Goal: Task Accomplishment & Management: Use online tool/utility

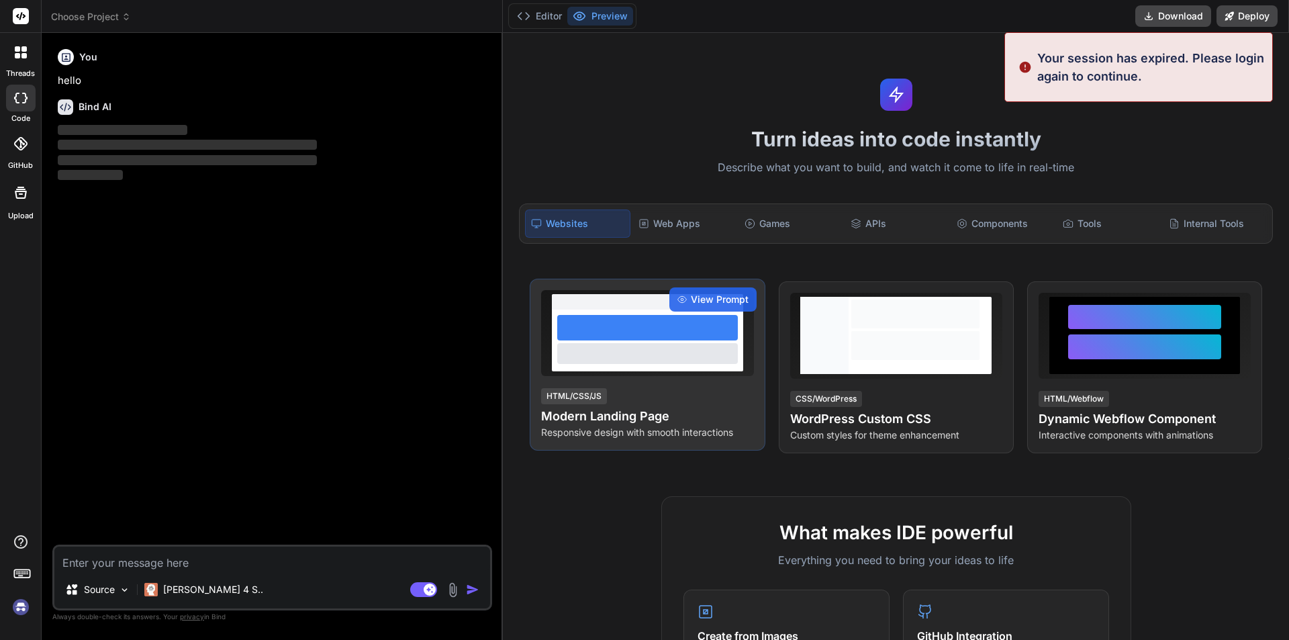
click at [627, 347] on div at bounding box center [647, 353] width 181 height 20
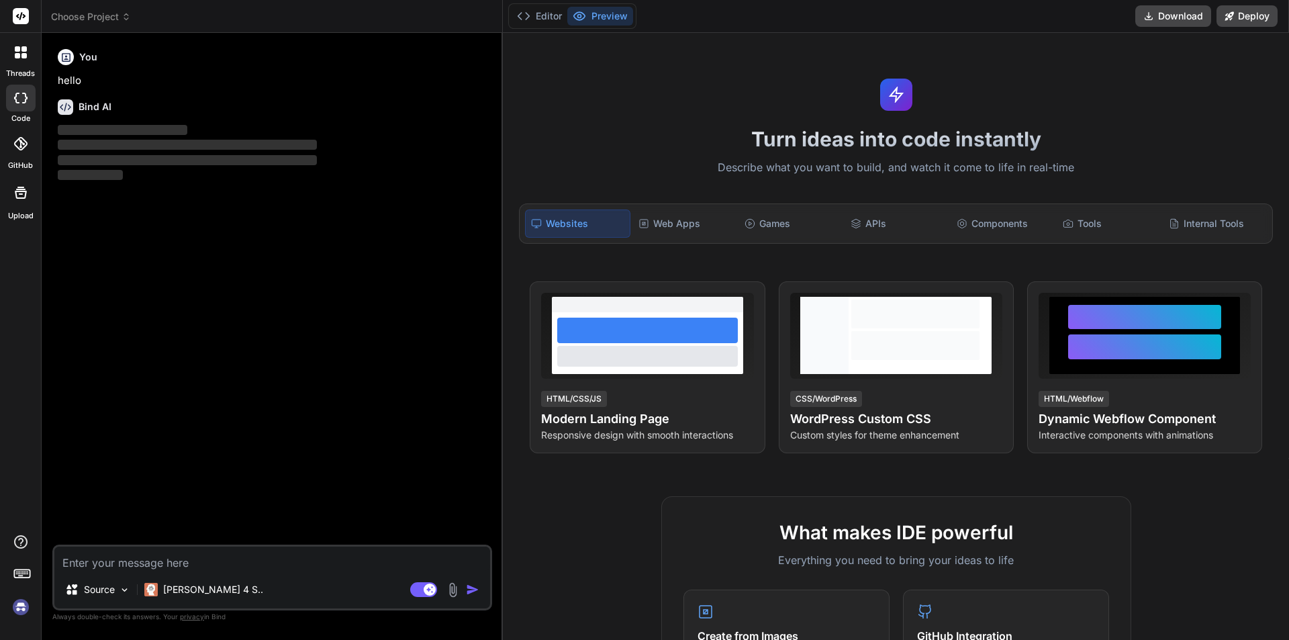
type textarea "x"
click at [156, 561] on textarea at bounding box center [272, 559] width 436 height 24
type textarea "h"
type textarea "x"
type textarea "he"
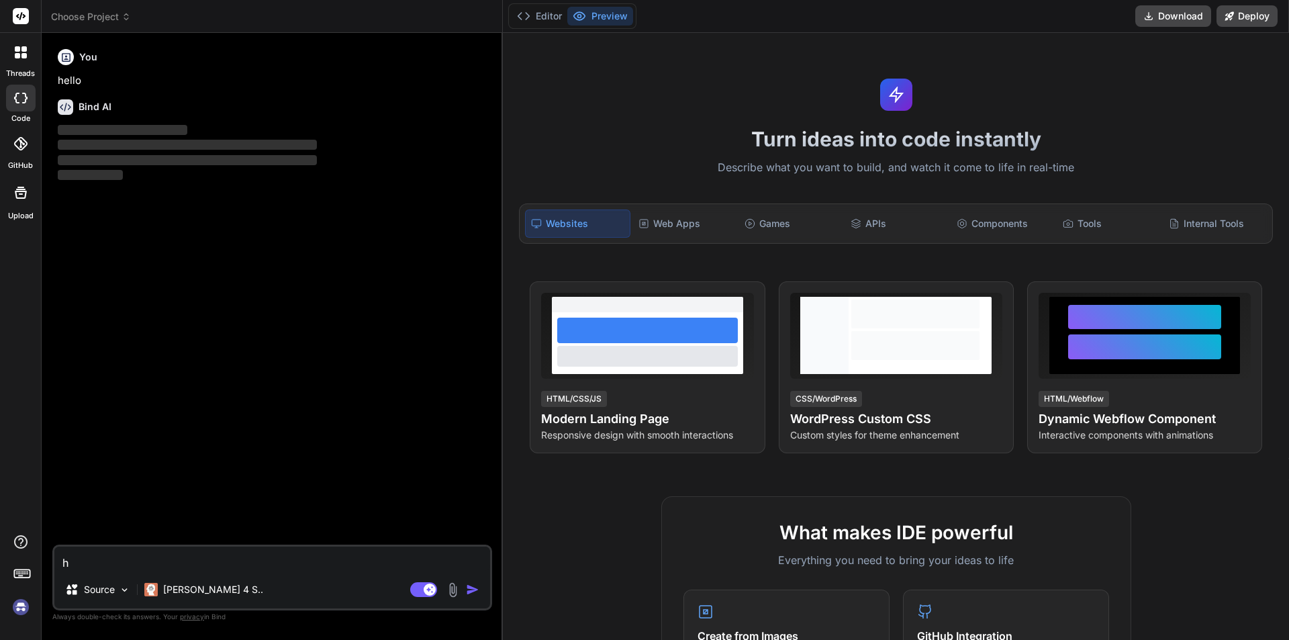
type textarea "x"
type textarea "hey"
type textarea "x"
type textarea "hey"
type textarea "x"
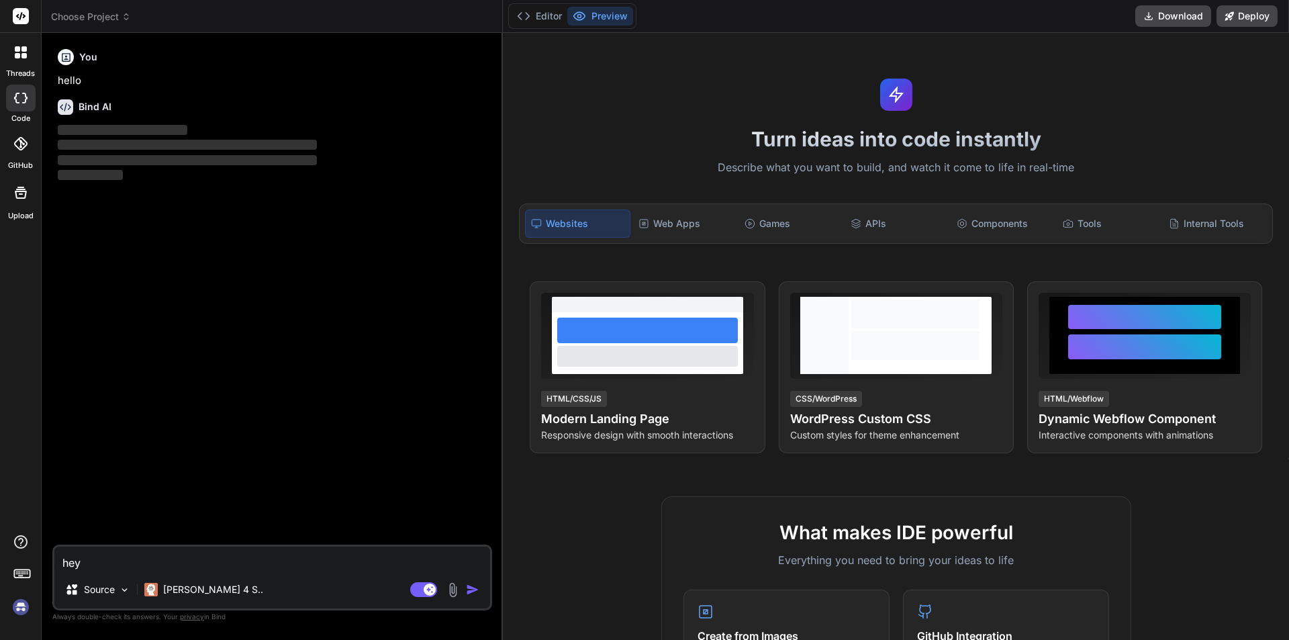
type textarea "hey"
click at [464, 593] on div "Agent Mode. When this toggle is activated, AI automatically makes decisions, re…" at bounding box center [446, 590] width 77 height 16
click at [469, 590] on img "button" at bounding box center [472, 589] width 13 height 13
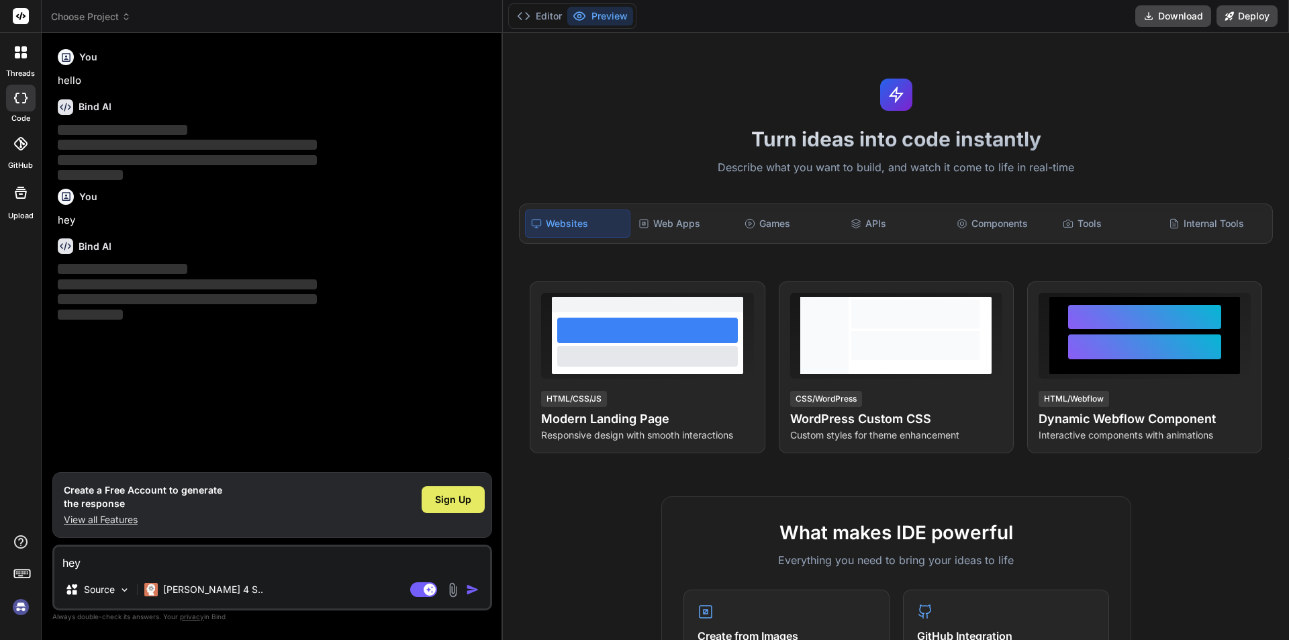
click at [458, 496] on span "Sign Up" at bounding box center [453, 499] width 36 height 13
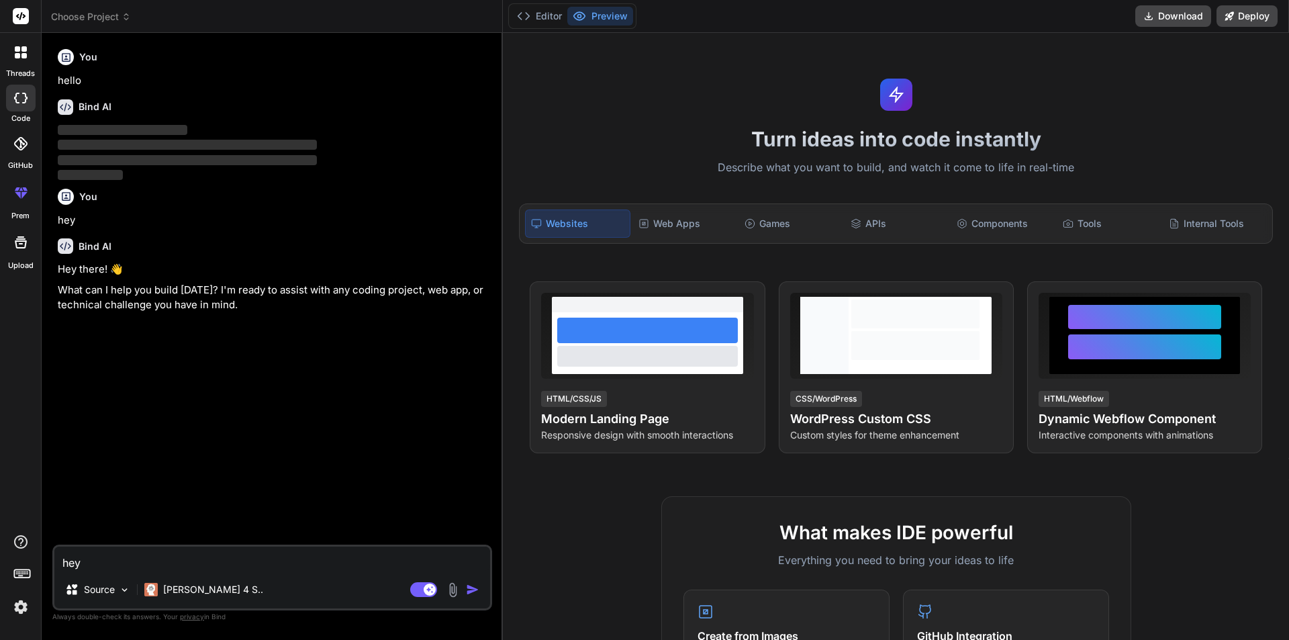
type textarea "x"
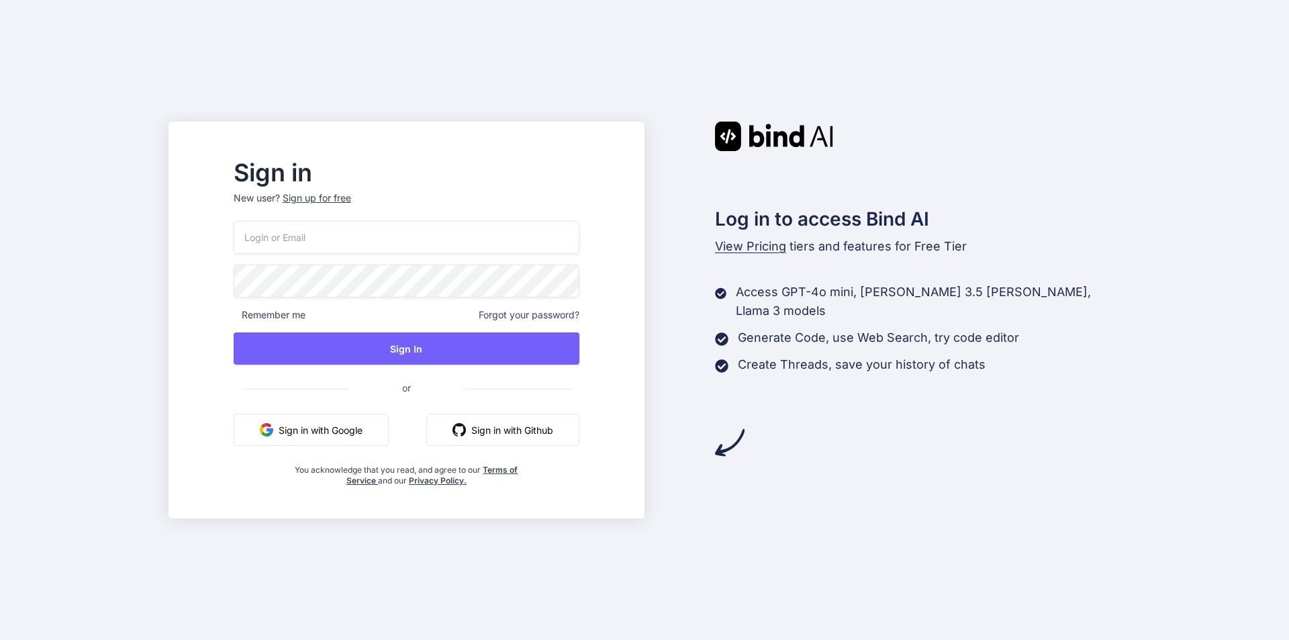
click at [358, 428] on button "Sign in with Google" at bounding box center [311, 430] width 155 height 32
